Goal: Information Seeking & Learning: Learn about a topic

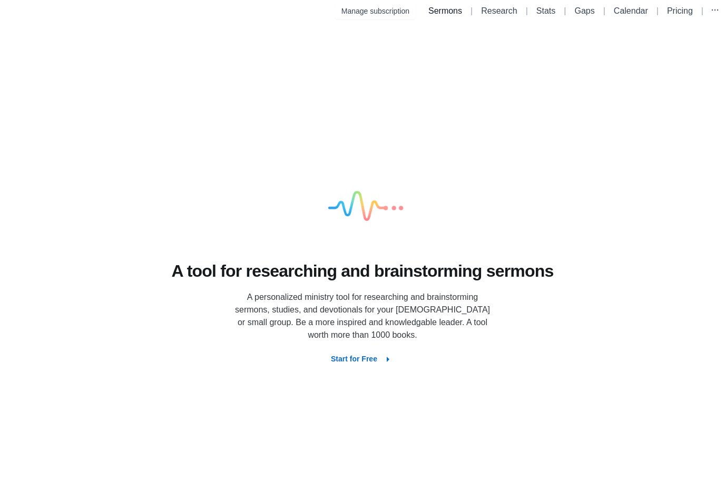
click at [447, 14] on link "Sermons" at bounding box center [445, 10] width 34 height 9
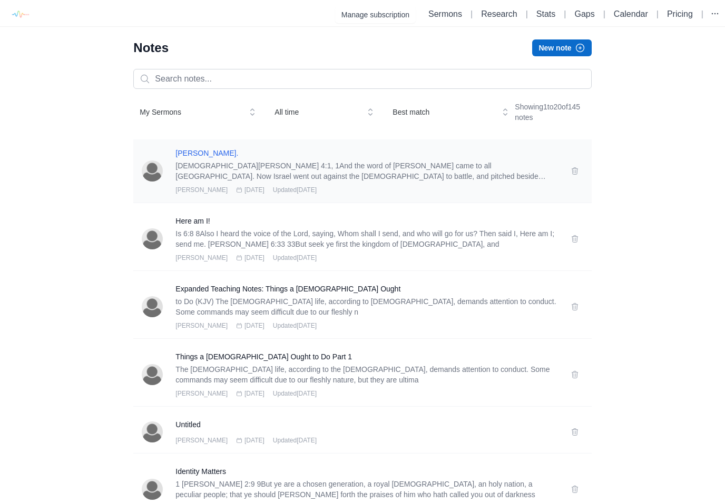
click at [213, 155] on h3 "Obed Edom." at bounding box center [366, 153] width 382 height 11
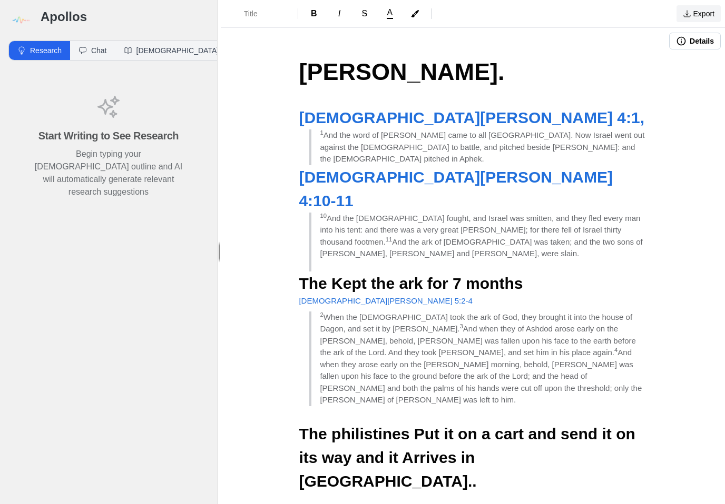
click at [702, 13] on button "Export" at bounding box center [698, 13] width 44 height 17
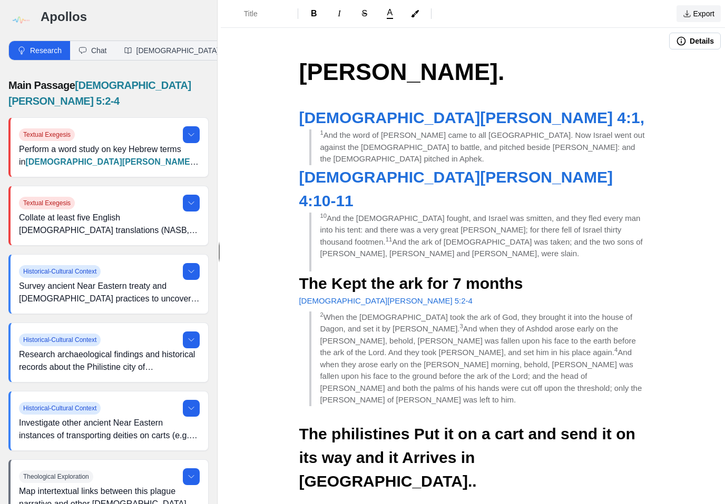
click at [719, 8] on button "Export" at bounding box center [698, 13] width 44 height 17
click at [651, 89] on link "Print" at bounding box center [670, 93] width 100 height 19
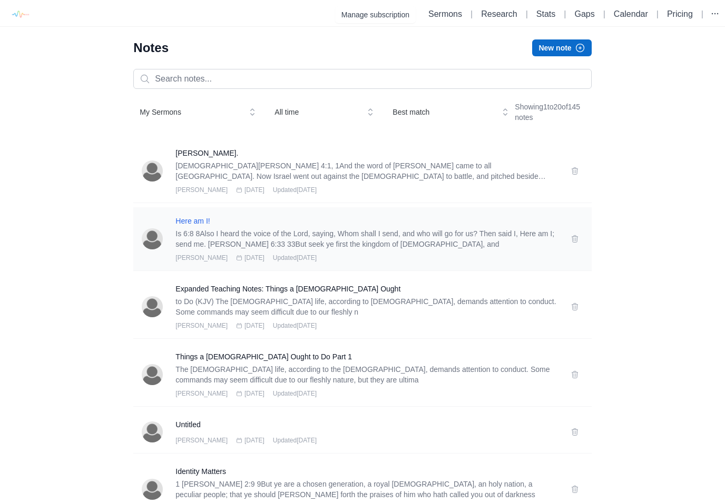
click at [197, 221] on h3 "Here am I!" at bounding box center [366, 221] width 382 height 11
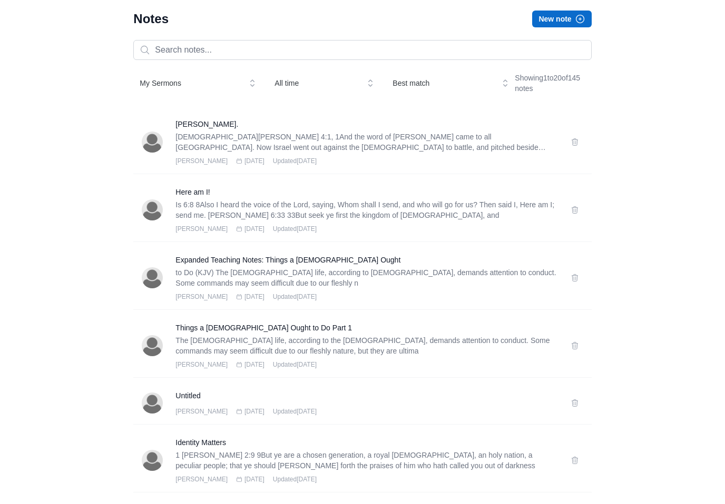
scroll to position [29, 0]
click at [202, 260] on h3 "Expanded Teaching Notes: Things a [DEMOGRAPHIC_DATA] Ought" at bounding box center [366, 259] width 382 height 11
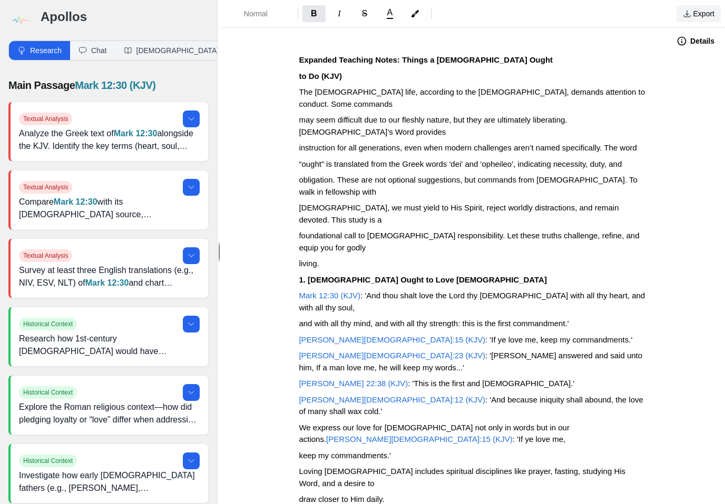
click at [696, 16] on button "Export" at bounding box center [698, 13] width 44 height 17
click at [661, 93] on link "Print" at bounding box center [670, 93] width 100 height 19
